Goal: Check status

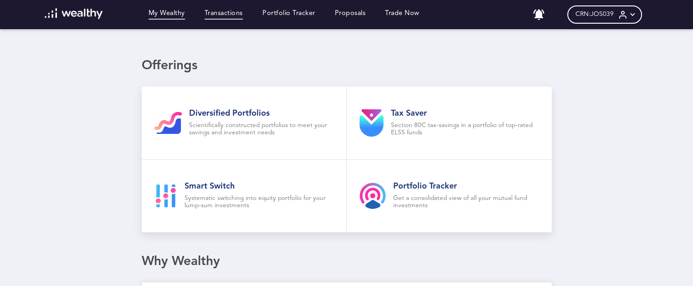
click at [219, 14] on link "Transactions" at bounding box center [224, 15] width 38 height 10
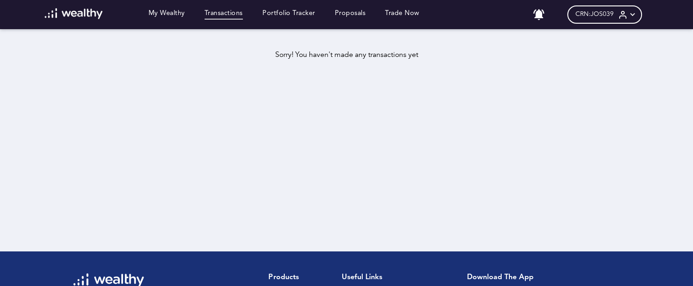
click at [614, 16] on span "CRN: JOS039" at bounding box center [595, 14] width 38 height 8
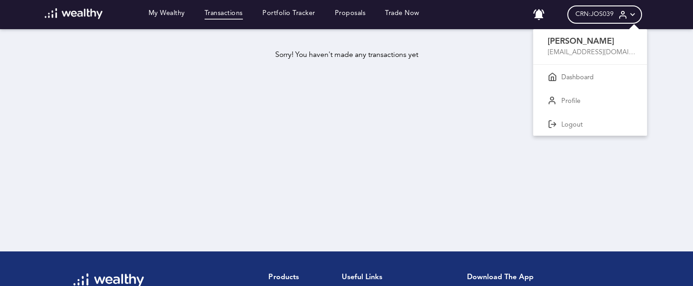
click at [484, 111] on div at bounding box center [346, 143] width 693 height 286
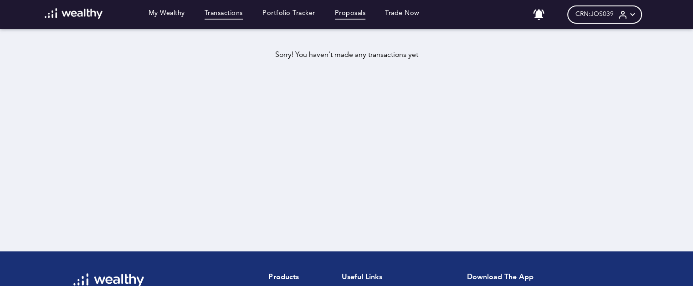
click at [354, 14] on link "Proposals" at bounding box center [350, 15] width 31 height 10
click at [417, 16] on link "Trade Now" at bounding box center [402, 15] width 35 height 10
click at [561, 129] on div "No proposal has been received yet. Contact your wealth partner for a new propos…" at bounding box center [346, 144] width 693 height 186
